Goal: Navigation & Orientation: Find specific page/section

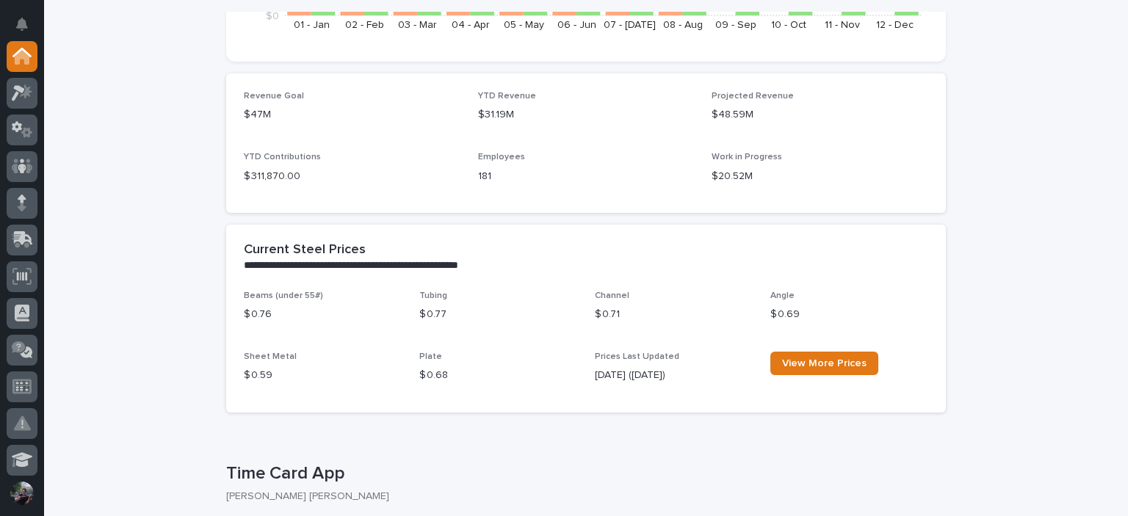
scroll to position [441, 0]
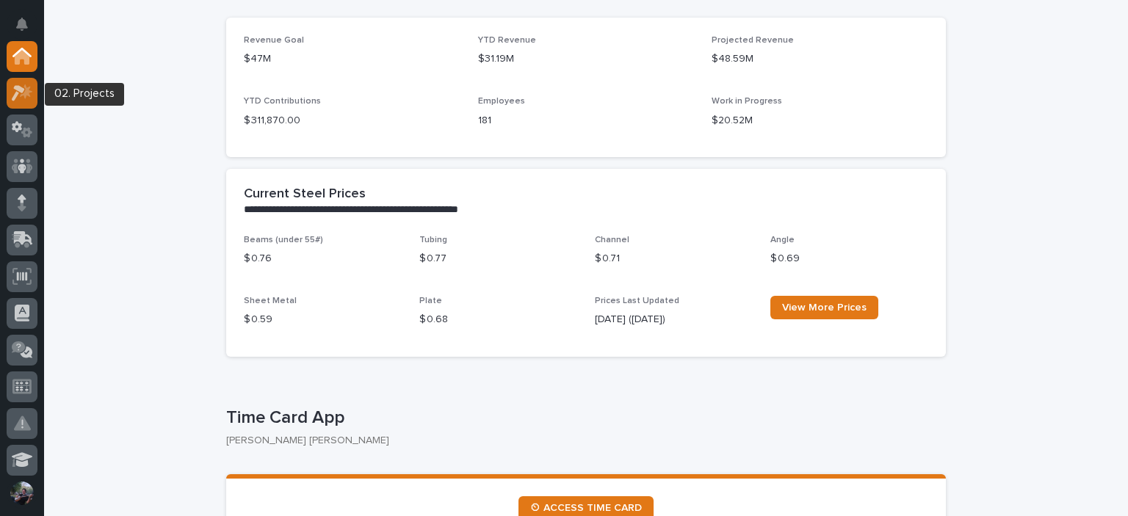
click at [18, 80] on div at bounding box center [22, 93] width 31 height 31
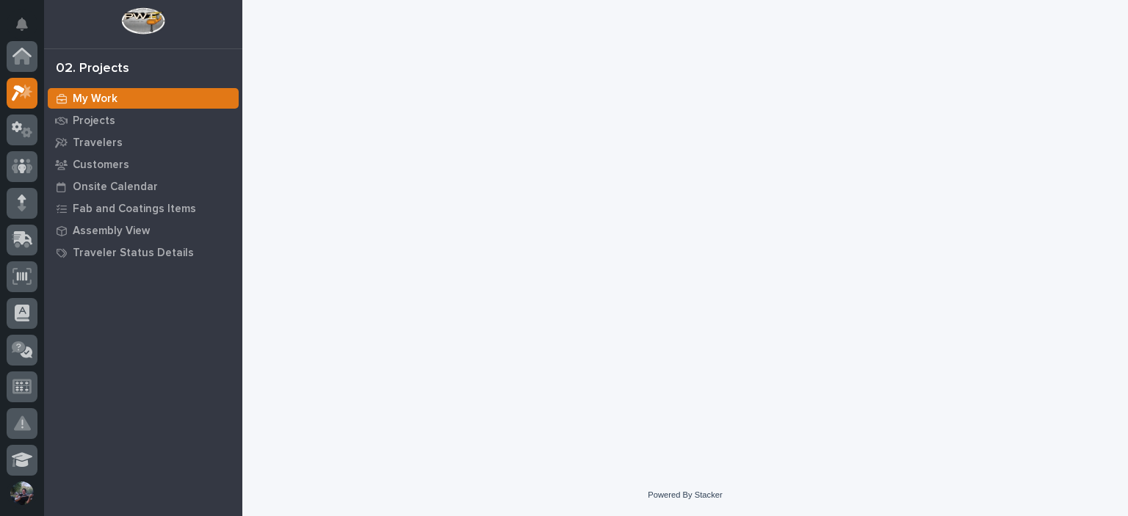
scroll to position [37, 0]
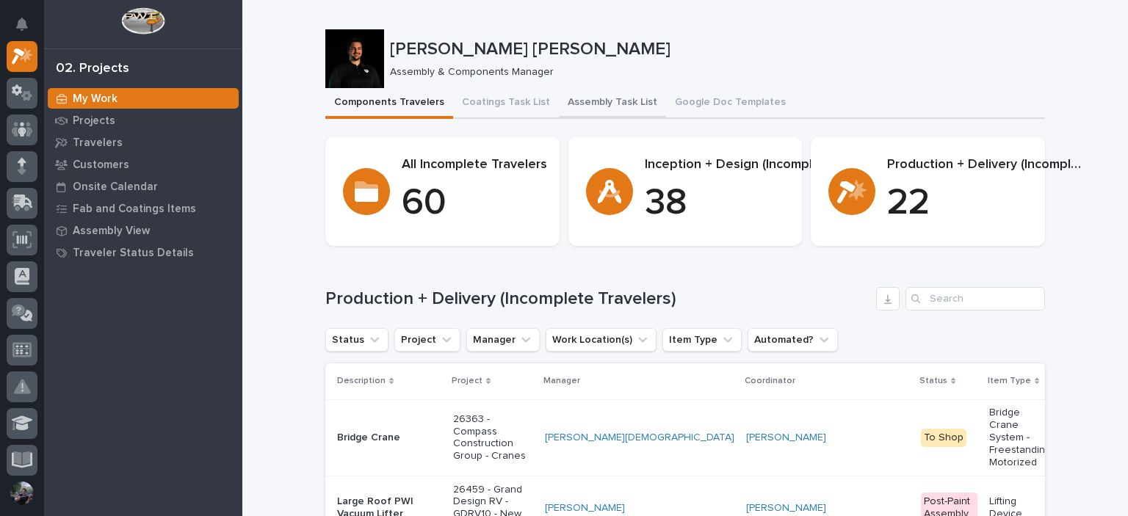
click at [580, 105] on button "Assembly Task List" at bounding box center [612, 103] width 107 height 31
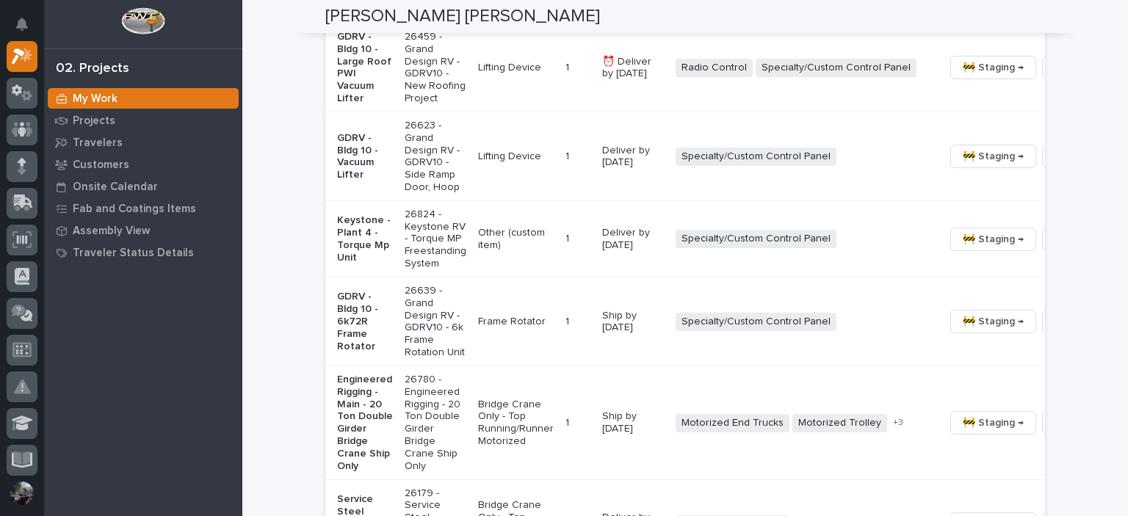
scroll to position [1224, 0]
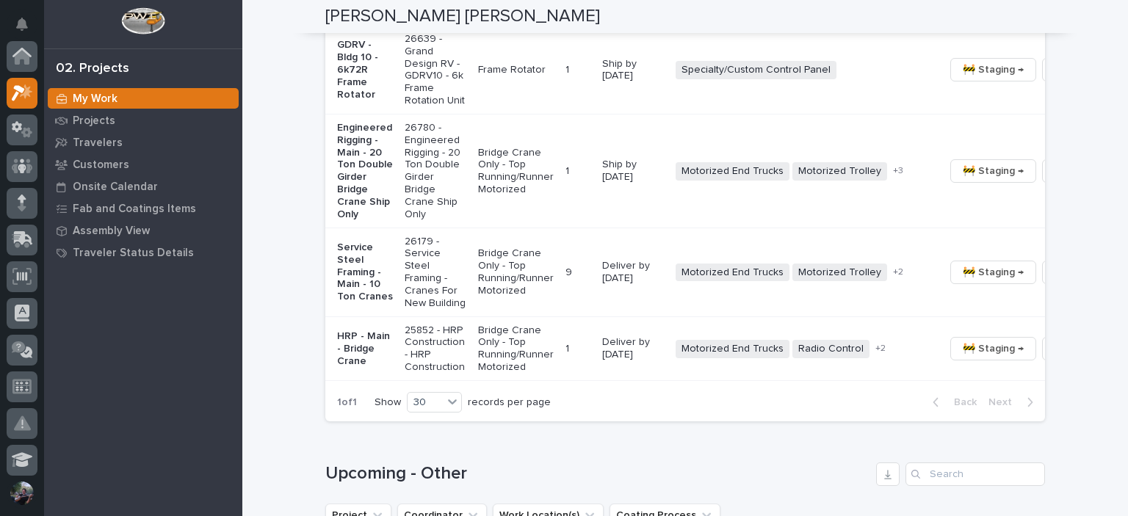
scroll to position [1517, 0]
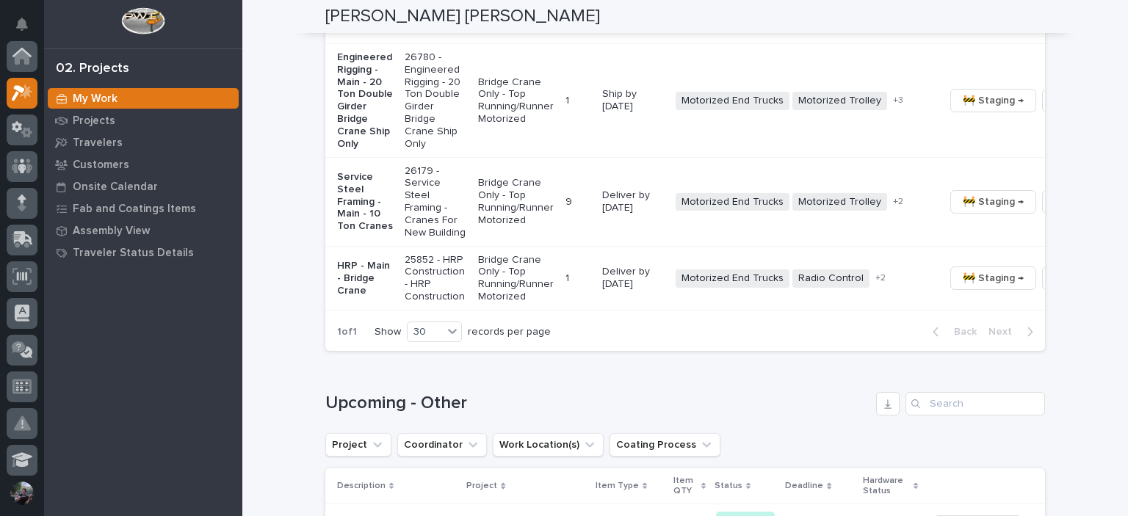
click at [362, 233] on p "Service Steel Framing - Main - 10 Ton Cranes" at bounding box center [365, 202] width 56 height 62
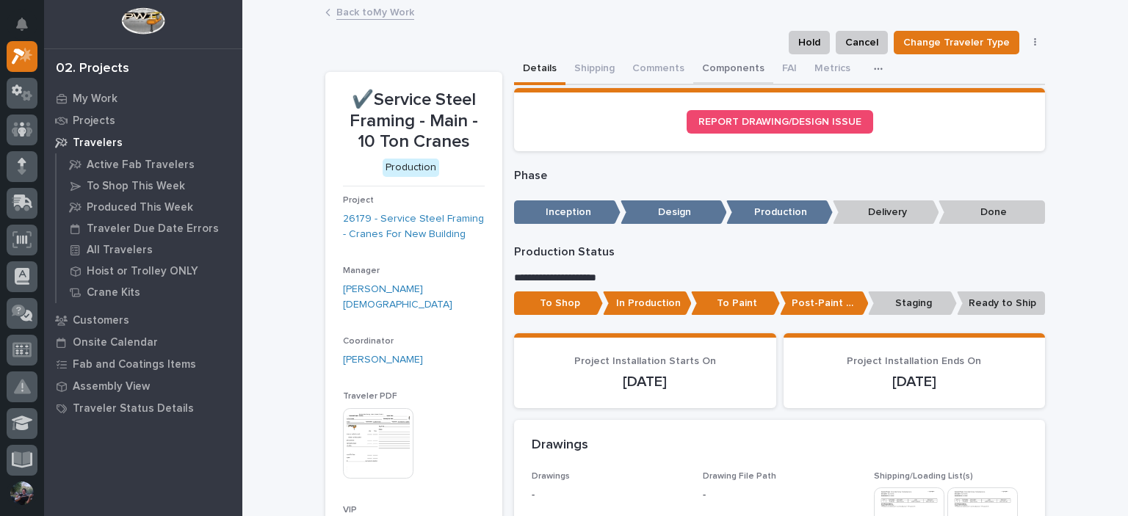
click at [732, 79] on button "Components" at bounding box center [733, 69] width 80 height 31
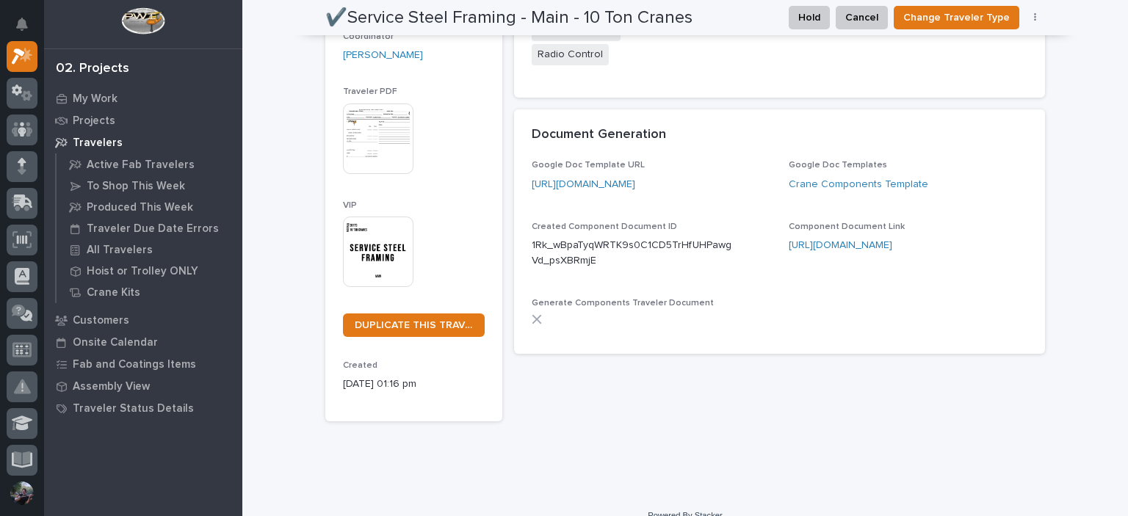
scroll to position [310, 0]
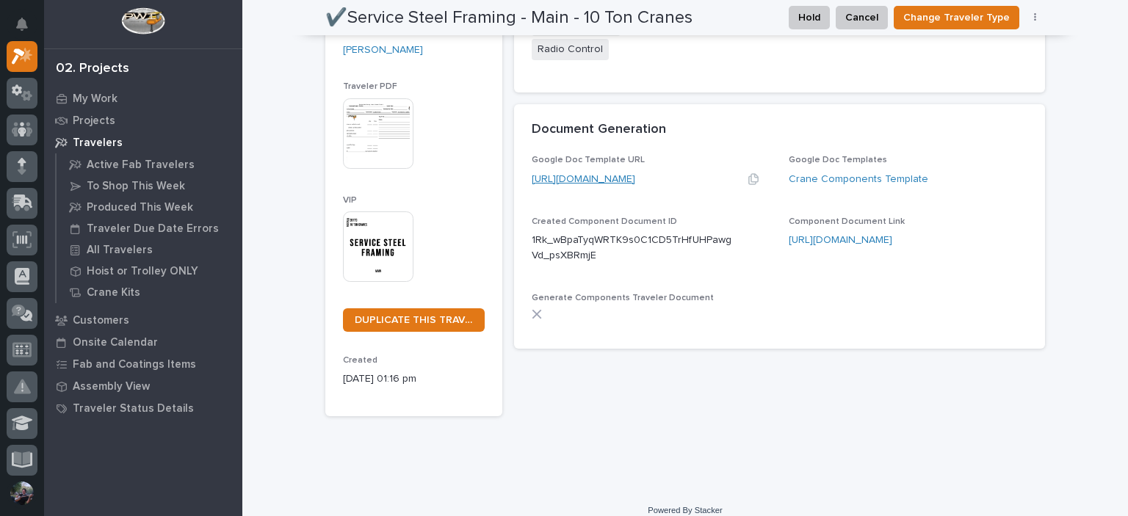
click at [624, 177] on link "[URL][DOMAIN_NAME]" at bounding box center [584, 179] width 104 height 10
click at [817, 181] on link "Crane Components Template" at bounding box center [859, 179] width 140 height 15
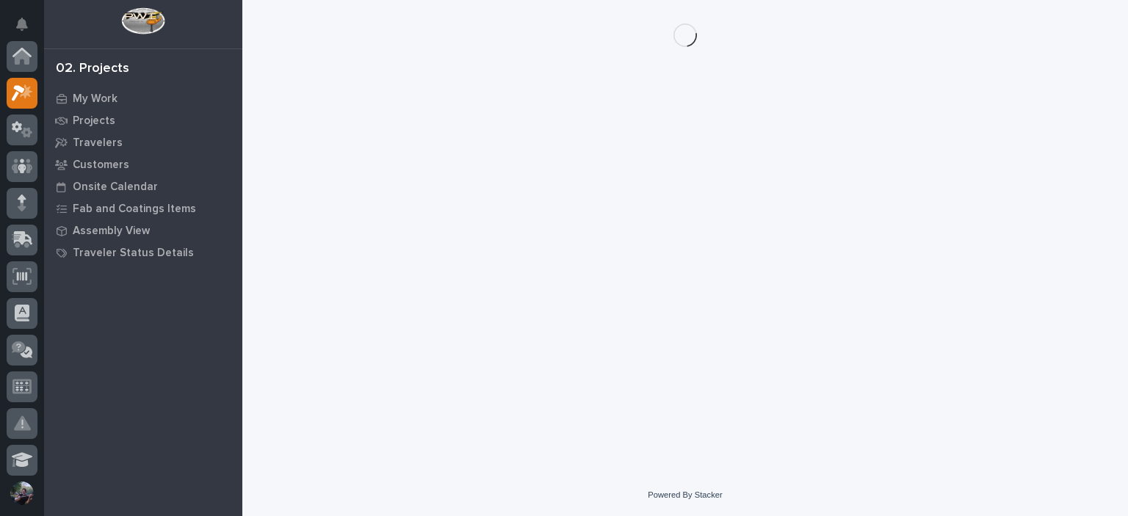
scroll to position [37, 0]
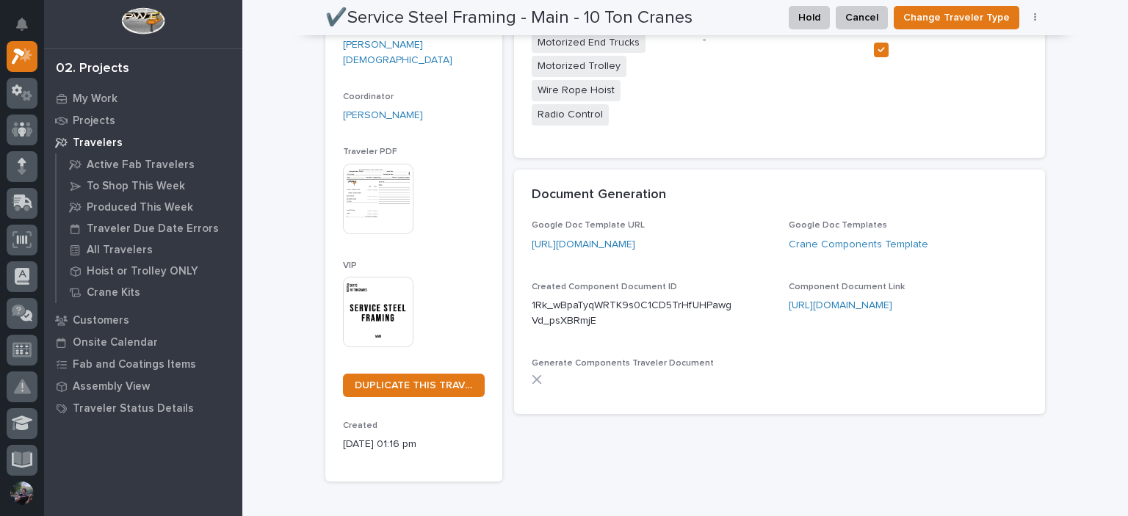
scroll to position [294, 0]
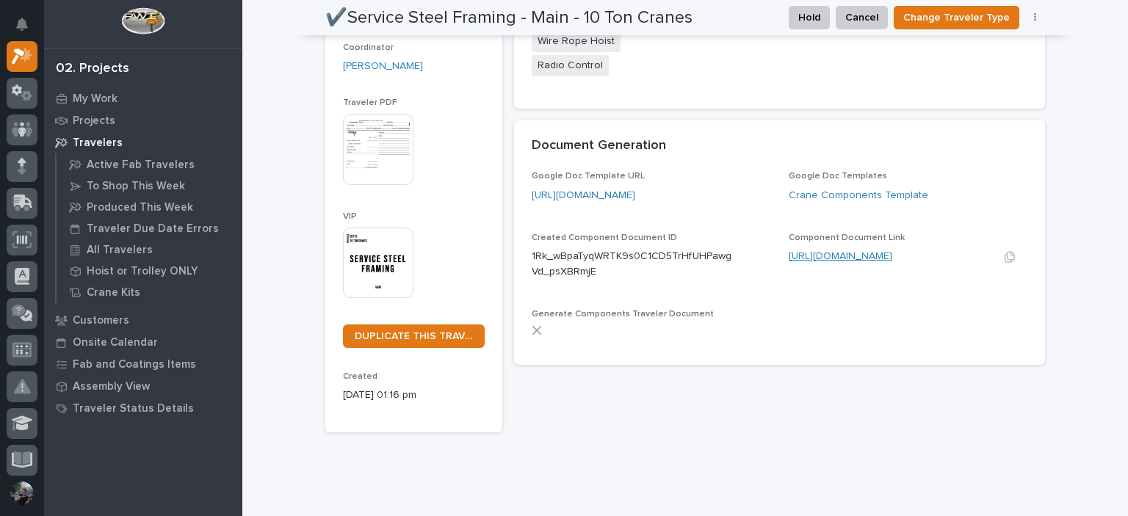
click at [866, 255] on link "[URL][DOMAIN_NAME]" at bounding box center [841, 256] width 104 height 10
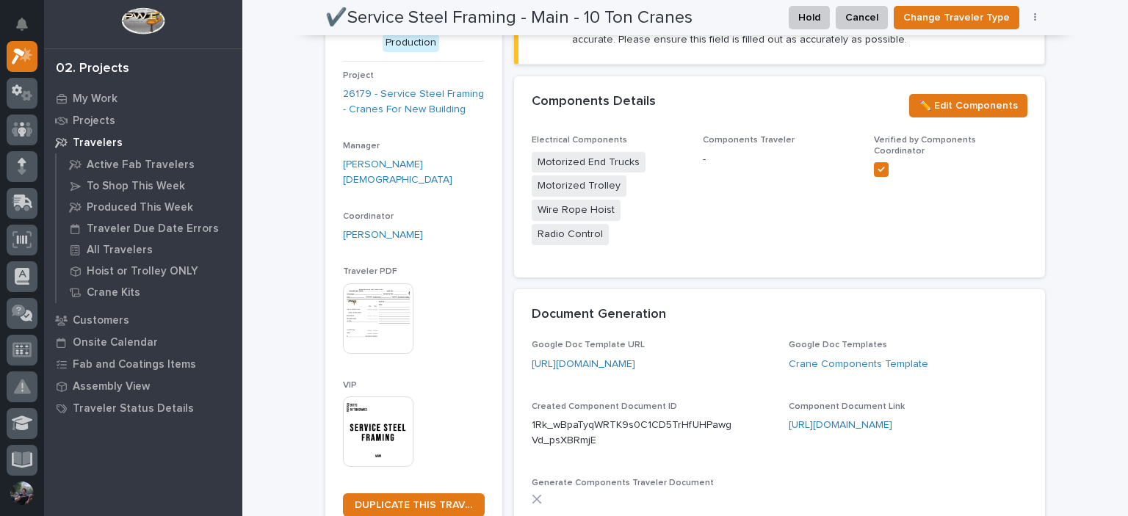
scroll to position [0, 0]
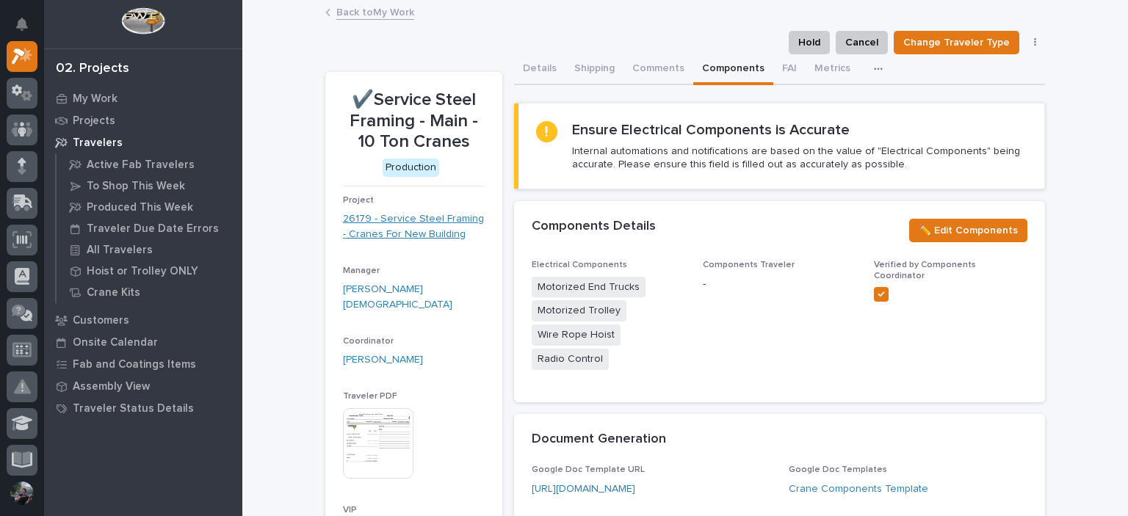
click at [391, 224] on link "26179 - Service Steel Framing - Cranes For New Building" at bounding box center [414, 227] width 142 height 31
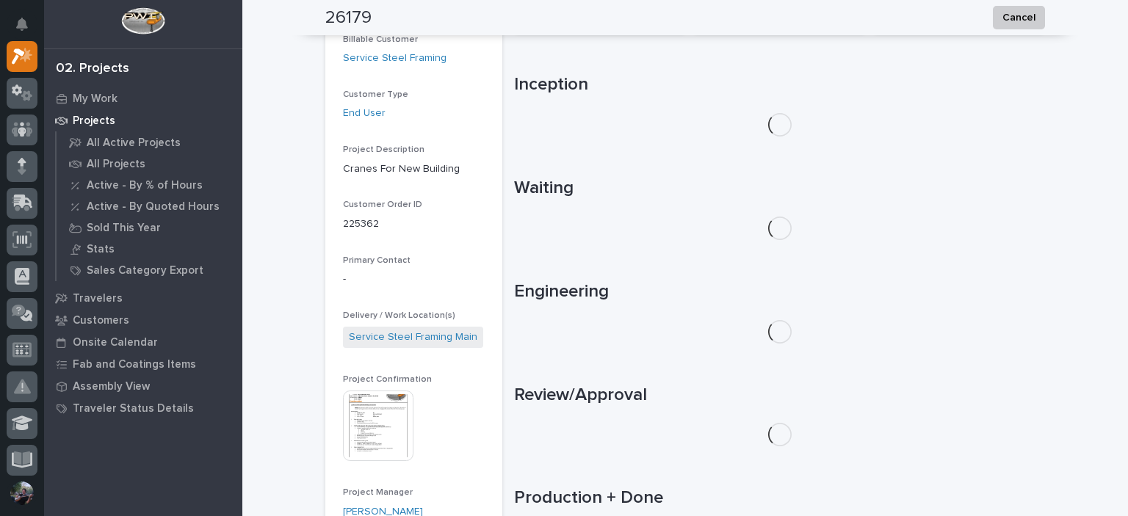
scroll to position [391, 0]
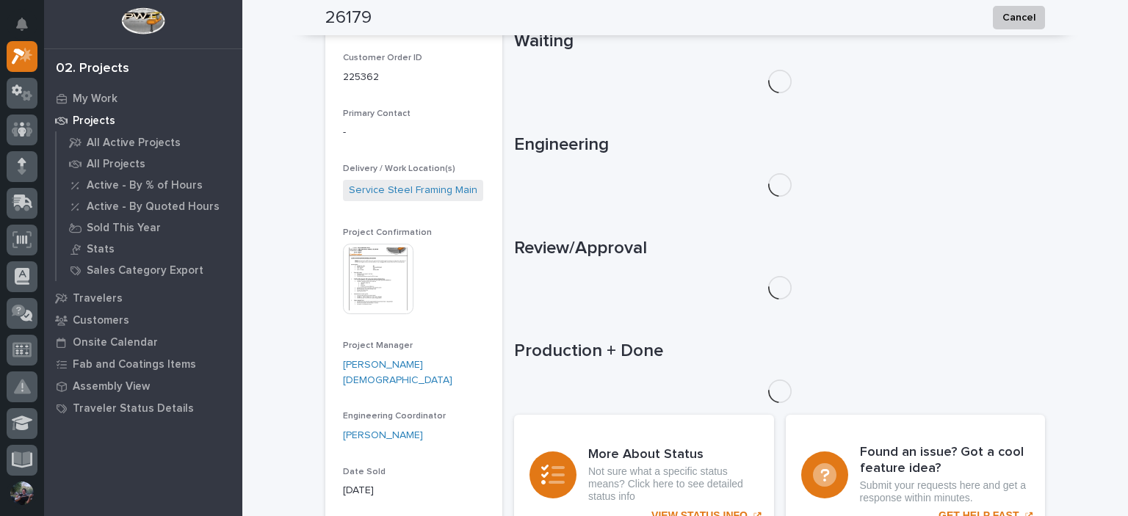
click at [376, 286] on img at bounding box center [378, 279] width 71 height 71
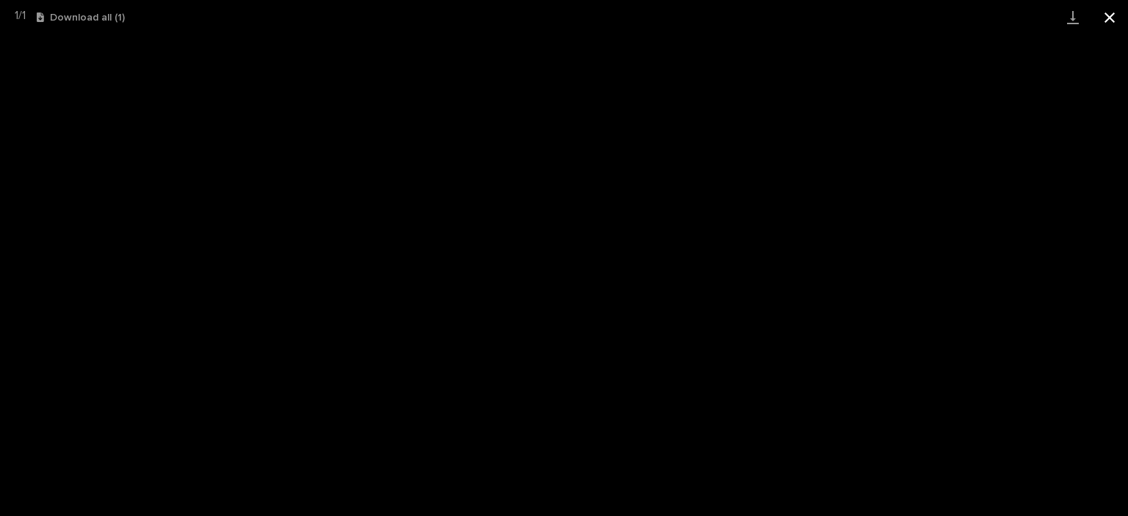
click at [1127, 11] on button "Close gallery" at bounding box center [1109, 17] width 37 height 35
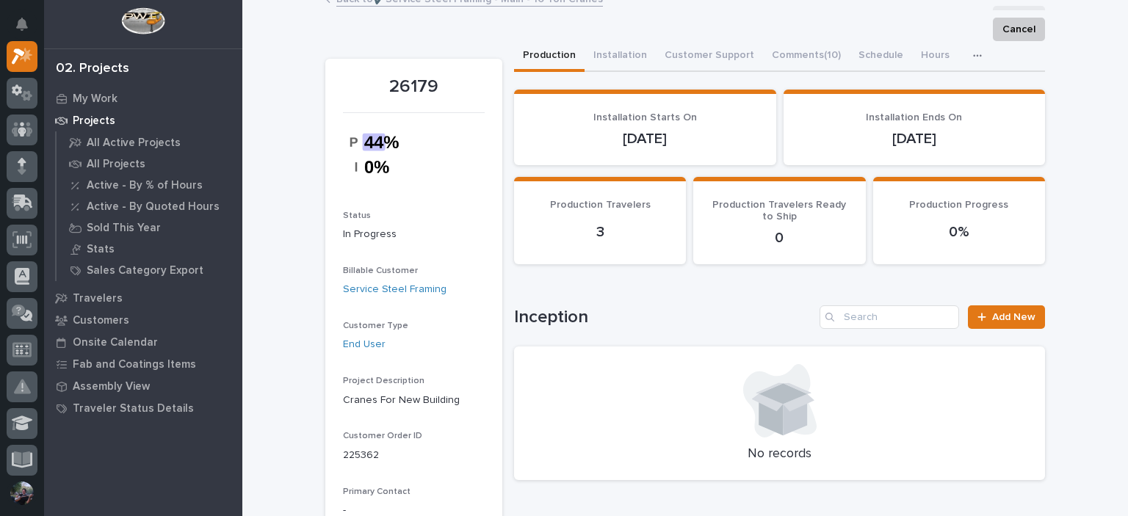
scroll to position [0, 0]
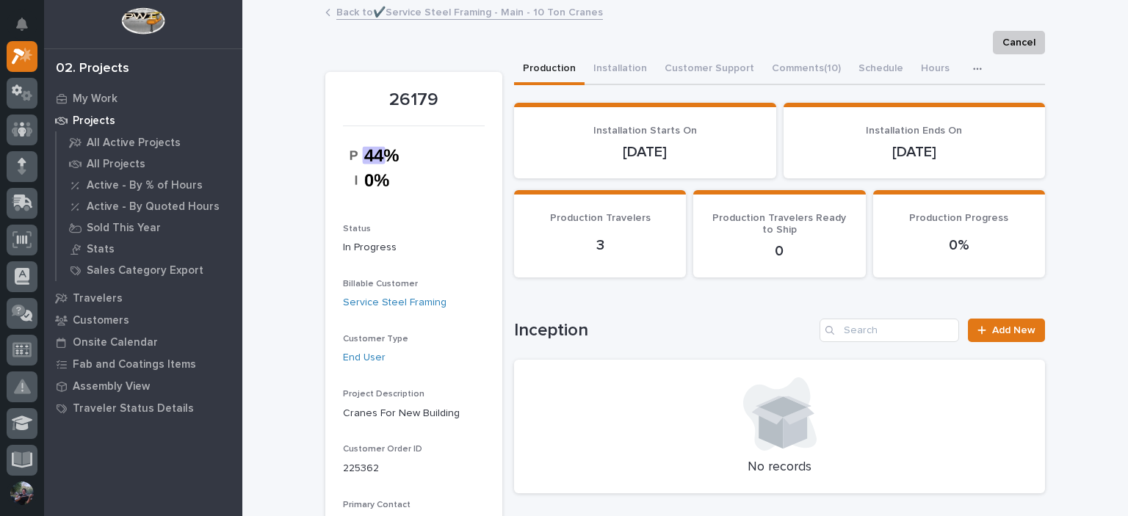
click at [358, 12] on link "Back to ✔️Service Steel Framing - Main - 10 Ton Cranes" at bounding box center [469, 11] width 267 height 17
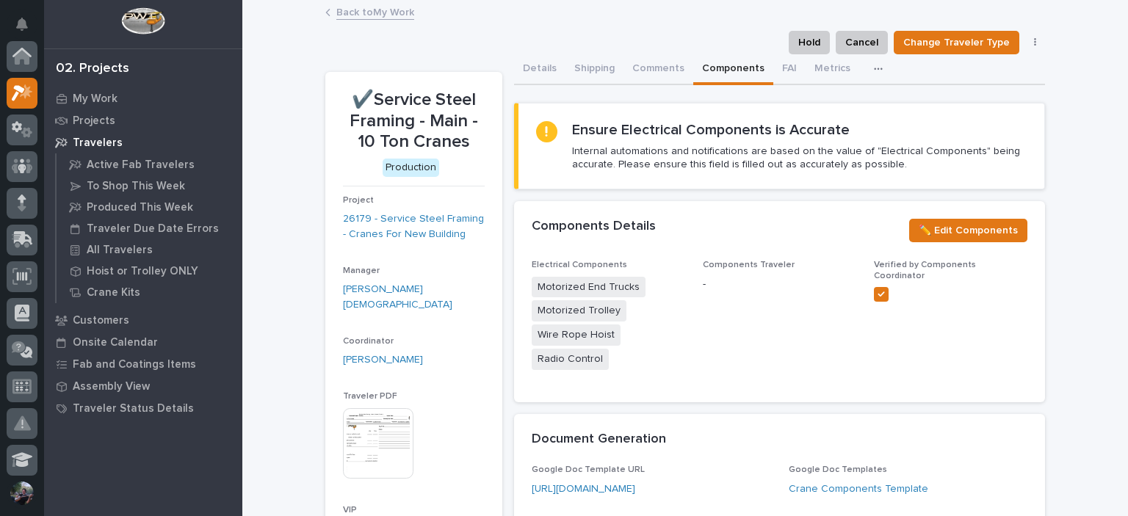
scroll to position [37, 0]
click at [373, 11] on link "Back to My Work" at bounding box center [375, 11] width 78 height 17
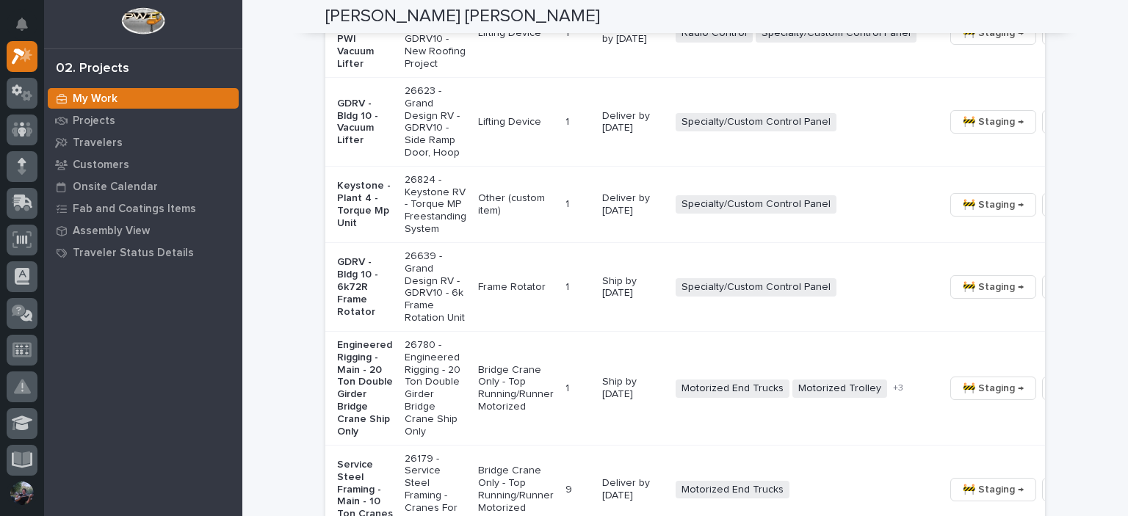
scroll to position [1322, 0]
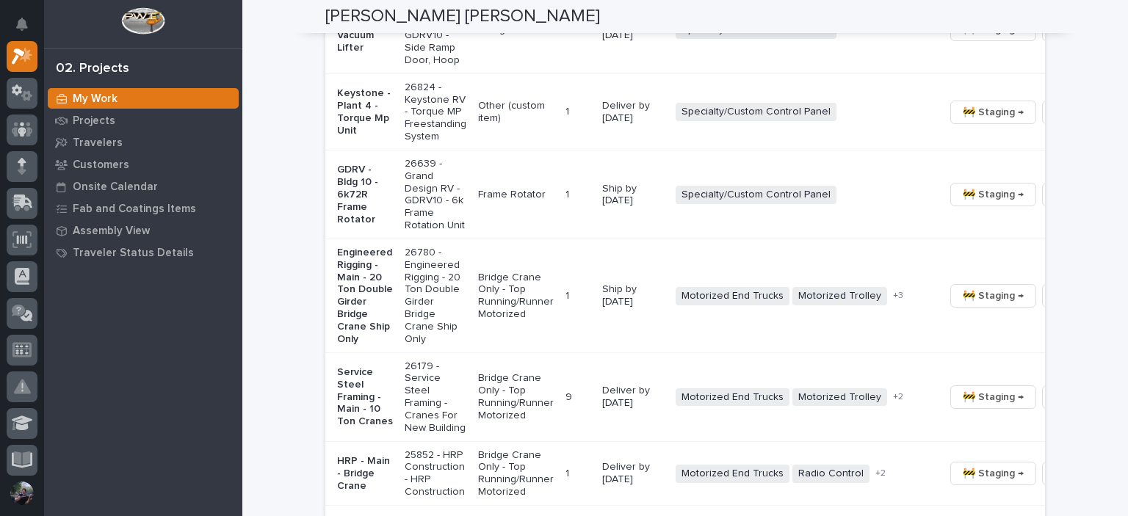
click at [345, 345] on p "Engineered Rigging - Main - 20 Ton Double Girder Bridge Crane Ship Only" at bounding box center [365, 296] width 56 height 98
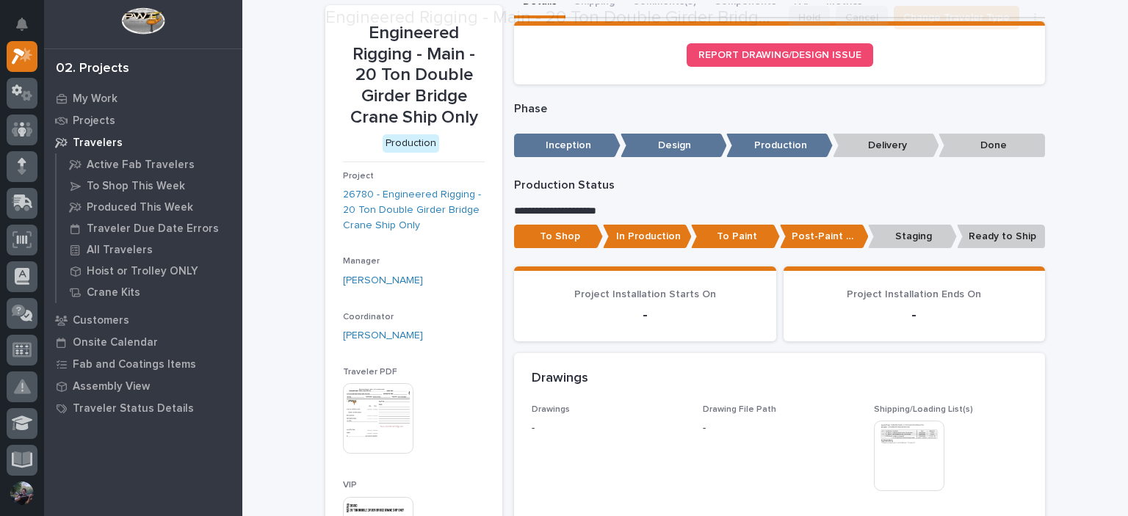
scroll to position [98, 0]
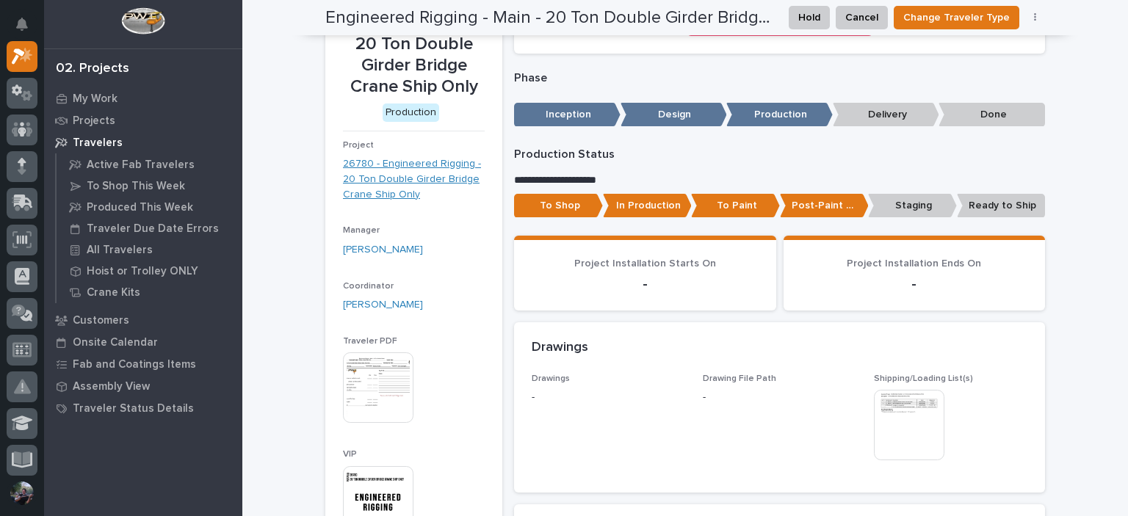
click at [378, 176] on link "26780 - Engineered Rigging - 20 Ton Double Girder Bridge Crane Ship Only" at bounding box center [414, 179] width 142 height 46
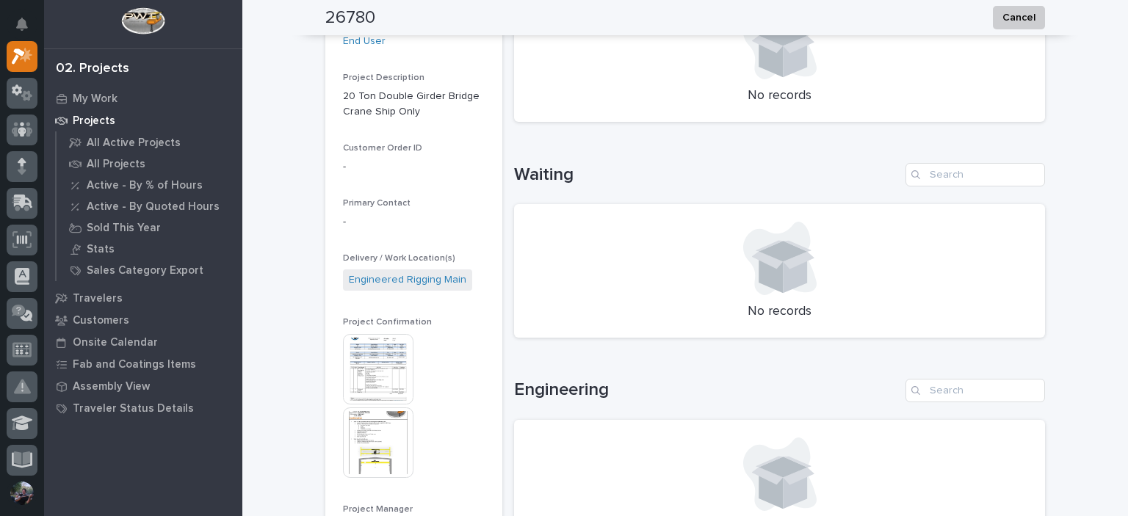
scroll to position [342, 0]
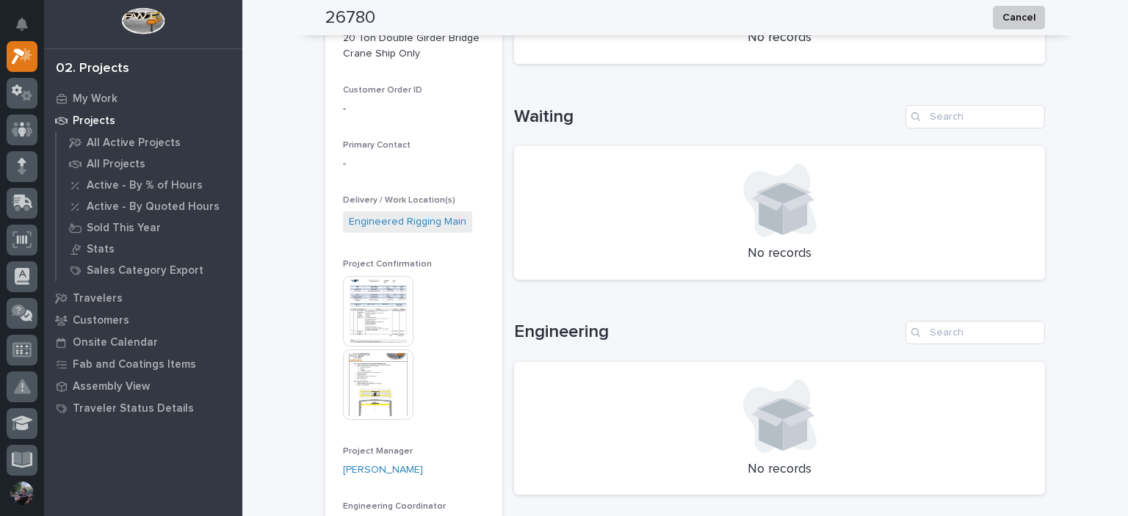
click at [375, 385] on img at bounding box center [378, 385] width 71 height 71
